Goal: Task Accomplishment & Management: Manage account settings

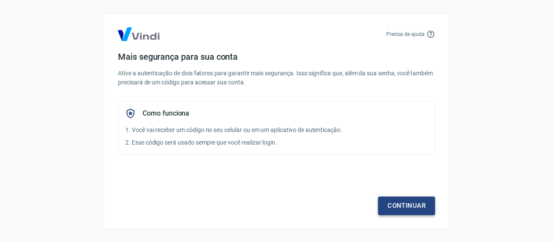
click at [412, 200] on link "Continuar" at bounding box center [406, 205] width 57 height 18
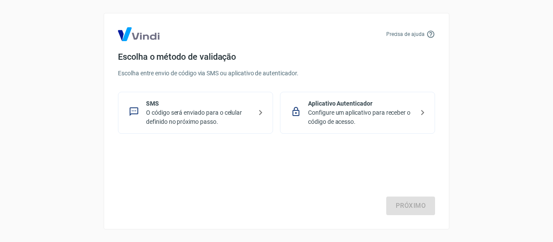
click at [171, 118] on p "O código será enviado para o celular definido no próximo passo." at bounding box center [199, 117] width 106 height 18
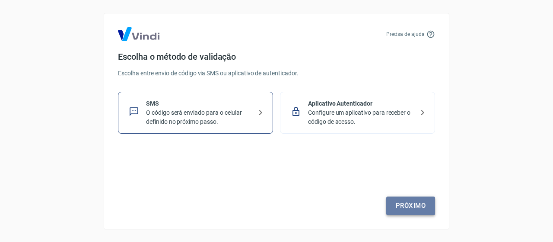
click at [409, 208] on link "Próximo" at bounding box center [411, 205] width 49 height 18
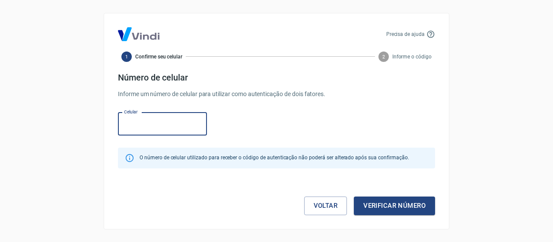
click at [168, 128] on input "Celular" at bounding box center [162, 123] width 89 height 23
type input "[PHONE_NUMBER]"
click at [398, 206] on button "Verificar número" at bounding box center [394, 205] width 81 height 18
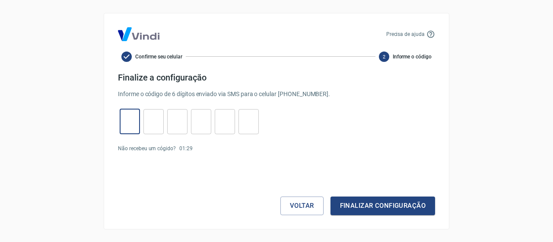
click at [134, 124] on input "tel" at bounding box center [130, 121] width 20 height 19
type input "9"
type input "0"
type input "8"
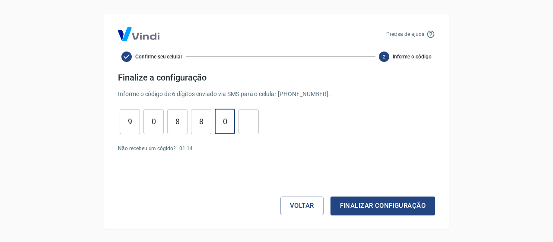
type input "0"
type input "1"
click at [367, 209] on button "Finalizar configuração" at bounding box center [383, 205] width 105 height 18
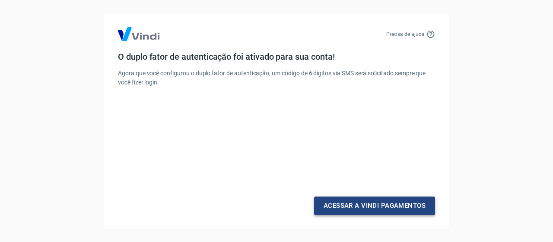
click at [354, 200] on link "Acessar a Vindi Pagamentos" at bounding box center [374, 205] width 121 height 18
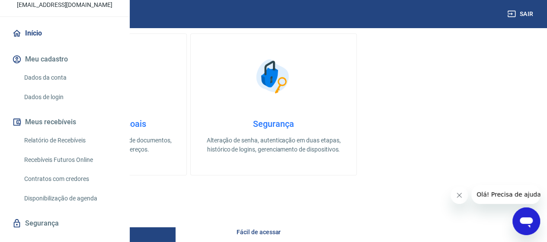
scroll to position [44, 0]
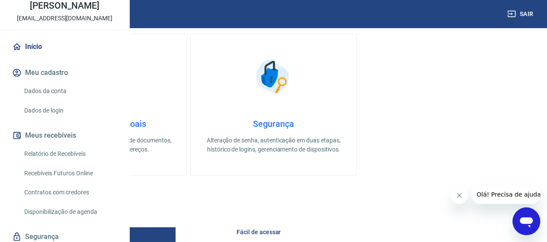
click at [45, 100] on link "Dados da conta" at bounding box center [70, 91] width 98 height 18
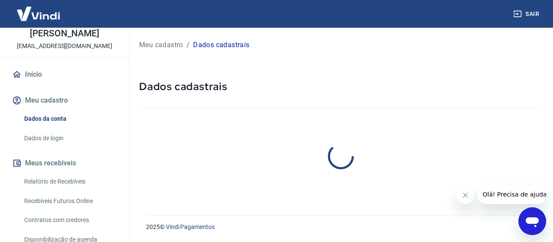
select select "SP"
select select "business"
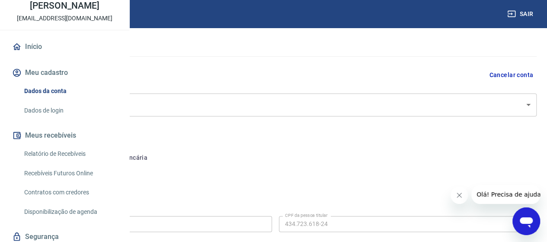
scroll to position [23, 0]
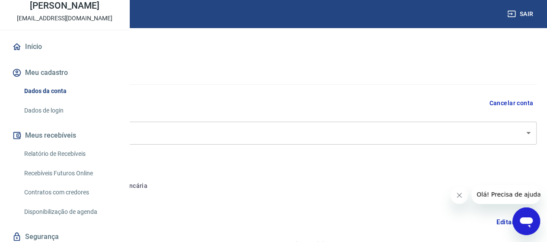
click at [155, 178] on button "Conta bancária" at bounding box center [119, 186] width 72 height 21
select select "3"
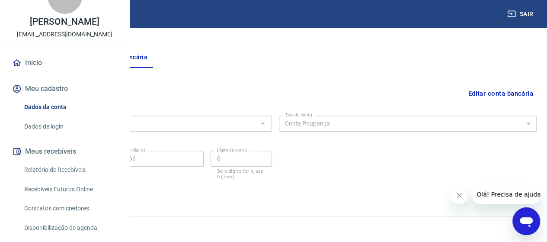
scroll to position [0, 0]
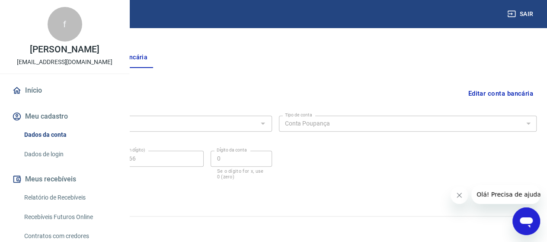
click at [43, 100] on link "Início" at bounding box center [64, 90] width 109 height 19
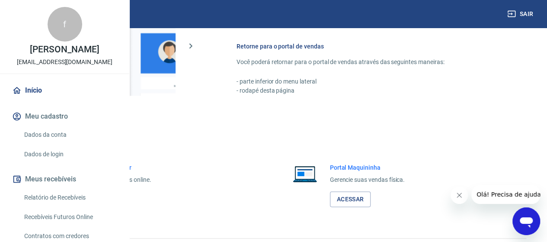
scroll to position [563, 0]
